Goal: Information Seeking & Learning: Learn about a topic

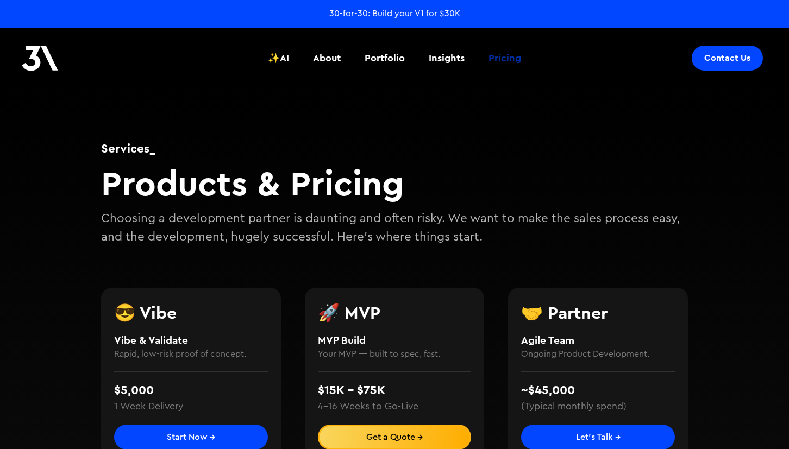
click at [500, 57] on div "Pricing" at bounding box center [504, 58] width 33 height 14
click at [444, 54] on div "Insights" at bounding box center [447, 58] width 36 height 14
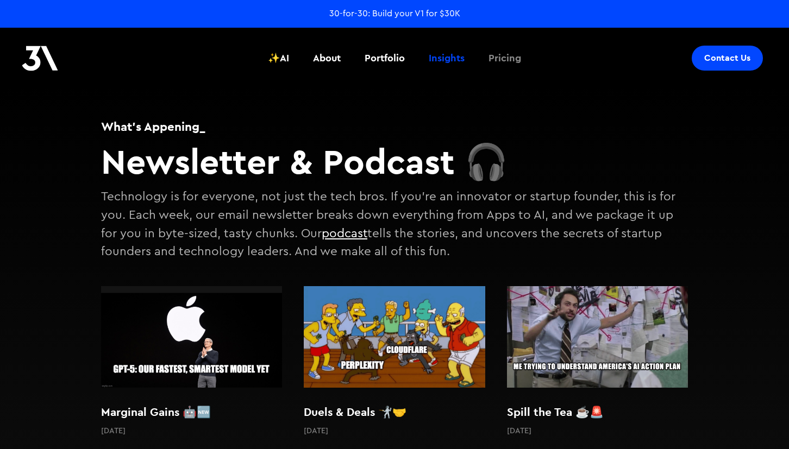
click at [490, 61] on div "Pricing" at bounding box center [504, 58] width 33 height 14
